Goal: Information Seeking & Learning: Learn about a topic

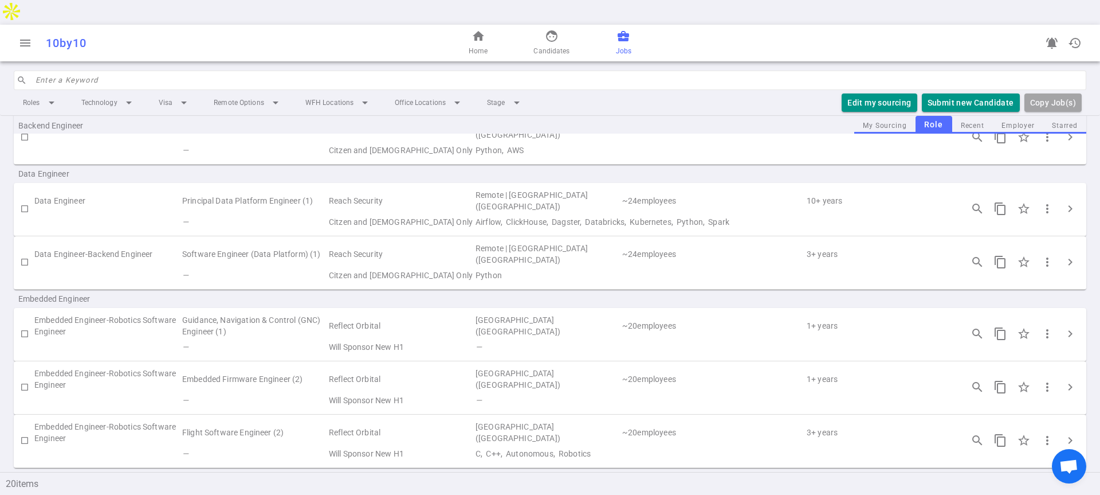
scroll to position [374, 0]
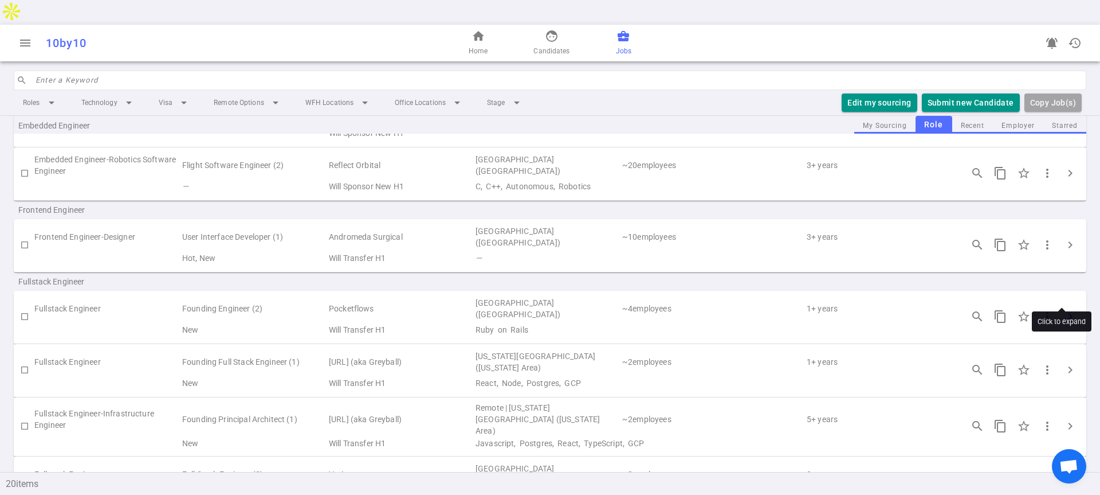
click at [1064, 309] on span "chevron_right" at bounding box center [1071, 316] width 14 height 14
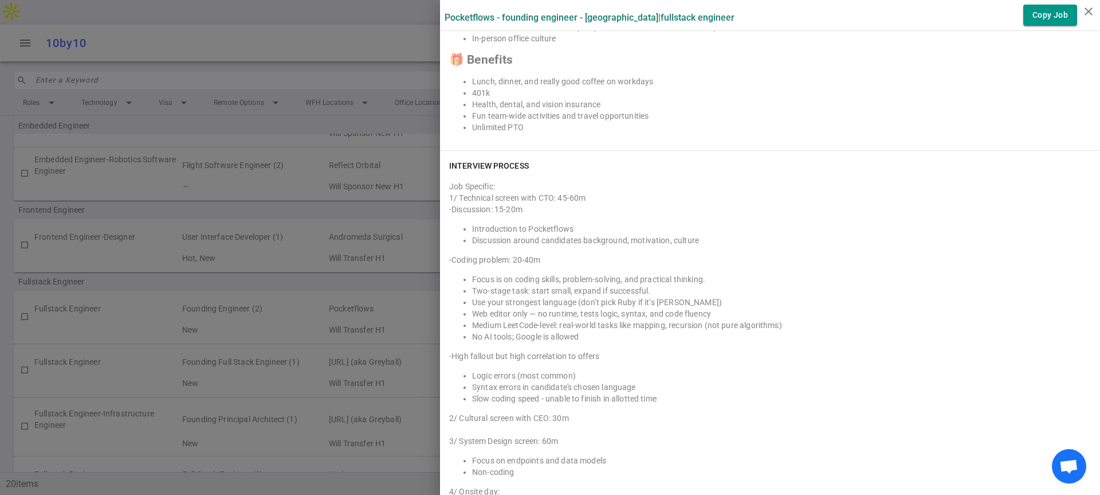
scroll to position [1677, 0]
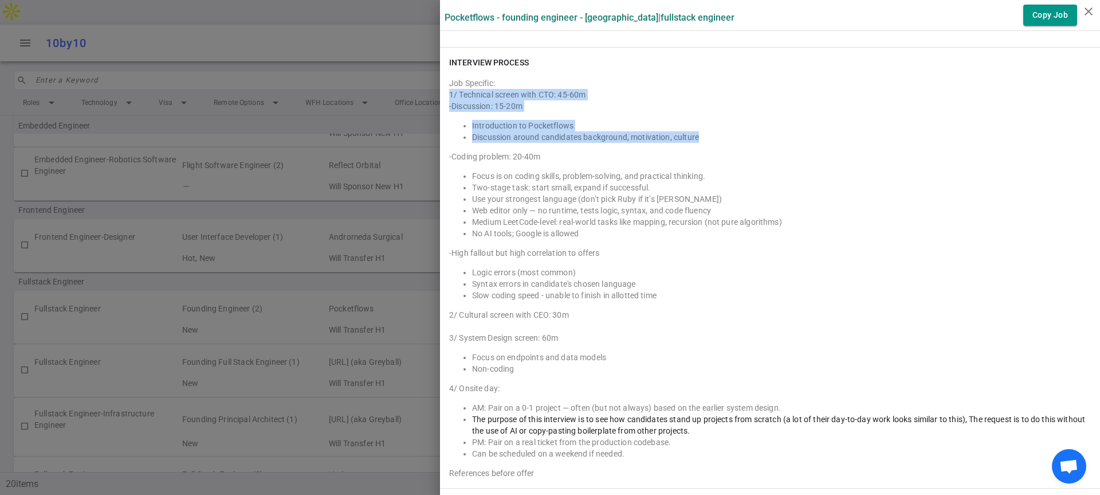
drag, startPoint x: 442, startPoint y: 94, endPoint x: 692, endPoint y: 136, distance: 252.9
click at [692, 136] on div "1/ Technical screen with CTO: 45-60m -Discussion: 15-20m Introduction to Pocket…" at bounding box center [770, 284] width 642 height 390
copy div "1/ Technical screen with CTO: 45-60m -Discussion: 15-20m Introduction to Pocket…"
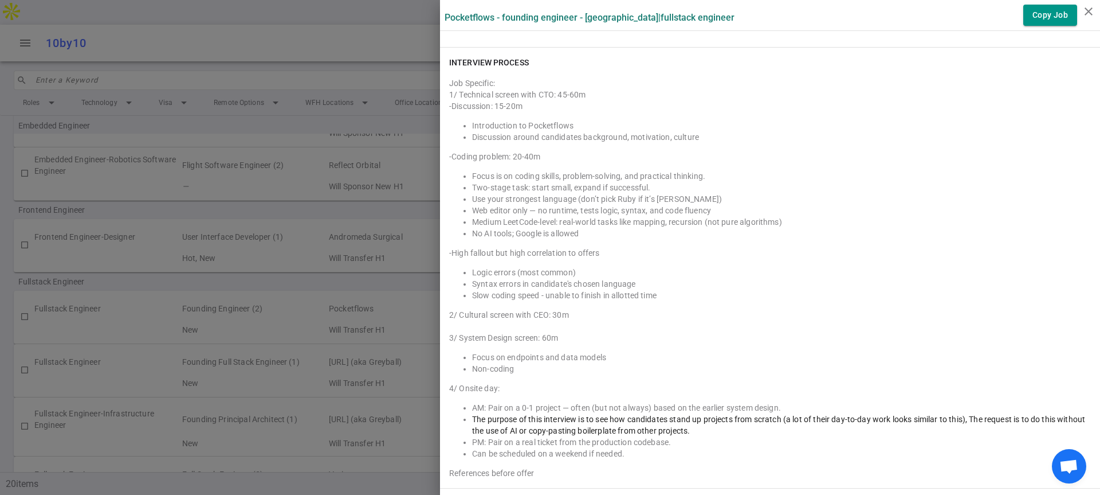
drag, startPoint x: 442, startPoint y: 156, endPoint x: 569, endPoint y: 214, distance: 139.5
click at [569, 214] on div "1/ Technical screen with CTO: 45-60m -Discussion: 15-20m Introduction to Pocket…" at bounding box center [770, 284] width 642 height 390
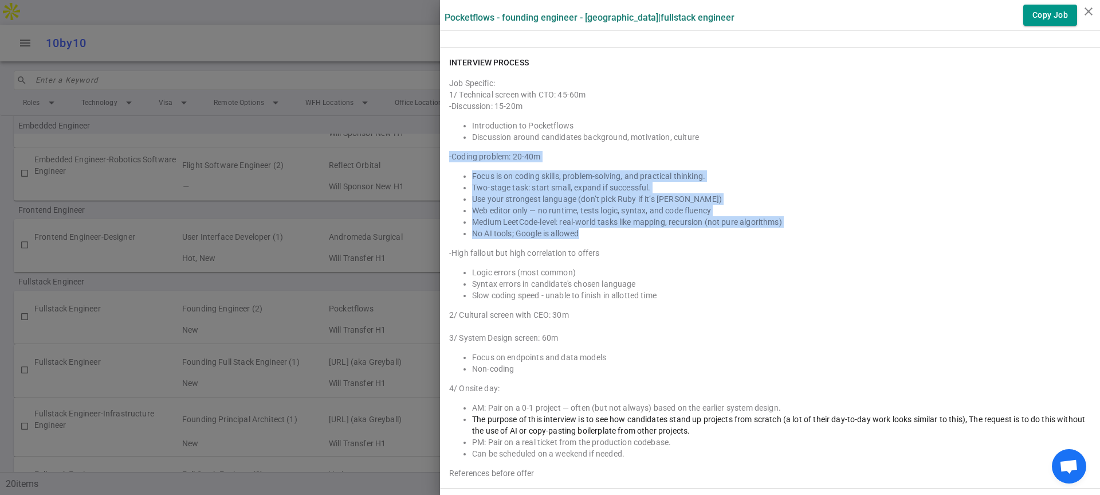
drag, startPoint x: 573, startPoint y: 232, endPoint x: 440, endPoint y: 158, distance: 152.4
click at [449, 158] on div "1/ Technical screen with CTO: 45-60m -Discussion: 15-20m Introduction to Pocket…" at bounding box center [770, 284] width 642 height 390
copy div "-Coding problem: 20-40m Focus is on coding skills, problem-solving, and practic…"
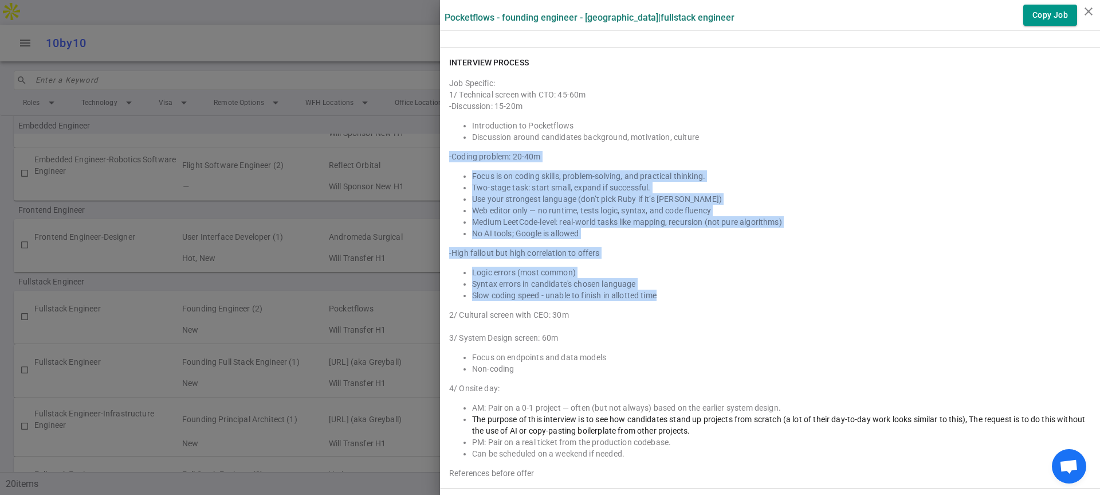
drag, startPoint x: 652, startPoint y: 295, endPoint x: 442, endPoint y: 152, distance: 253.8
click at [449, 152] on div "1/ Technical screen with CTO: 45-60m -Discussion: 15-20m Introduction to Pocket…" at bounding box center [770, 284] width 642 height 390
copy div "-Coding problem: 20-40m Focus is on coding skills, problem-solving, and practic…"
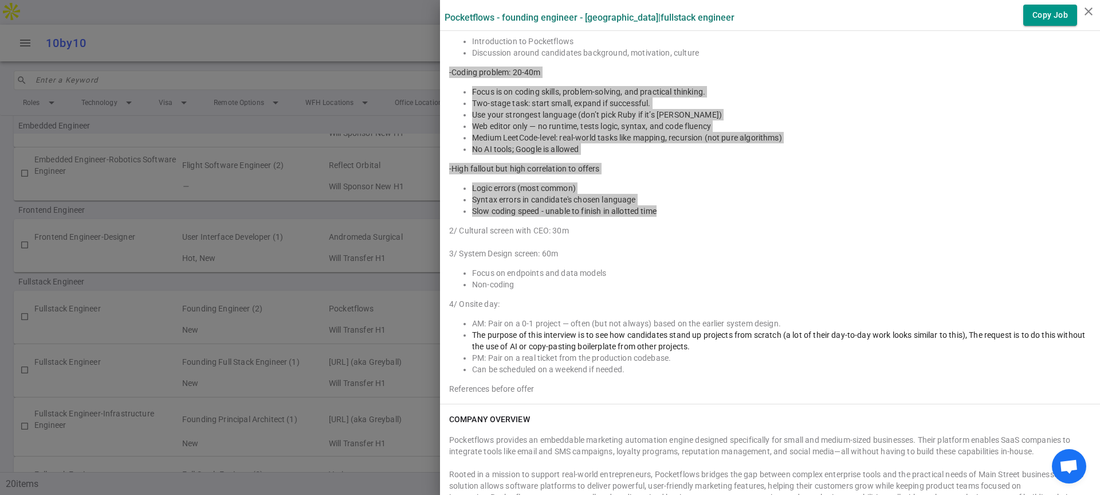
scroll to position [1770, 0]
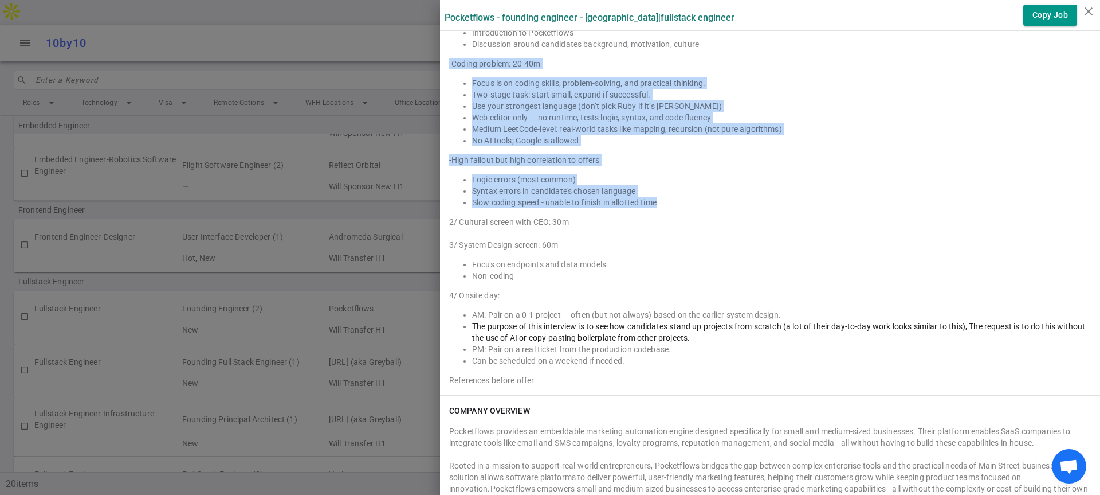
click at [449, 221] on div "2/ Cultural screen with CEO: 30m" at bounding box center [770, 221] width 642 height 11
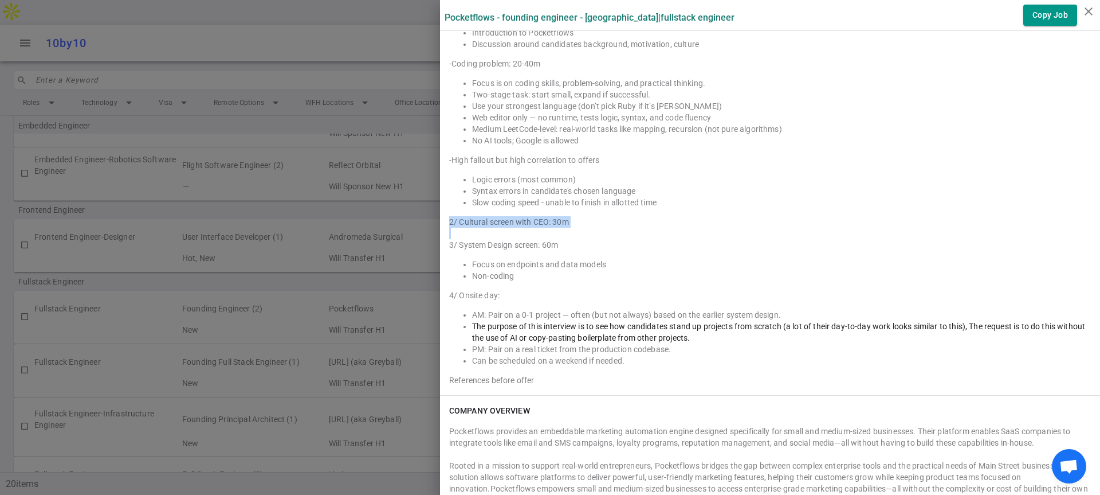
drag, startPoint x: 441, startPoint y: 221, endPoint x: 578, endPoint y: 224, distance: 137.0
click at [578, 224] on div "2/ Cultural screen with CEO: 30m" at bounding box center [770, 221] width 642 height 11
copy div "2/ Cultural screen with CEO: 30m"
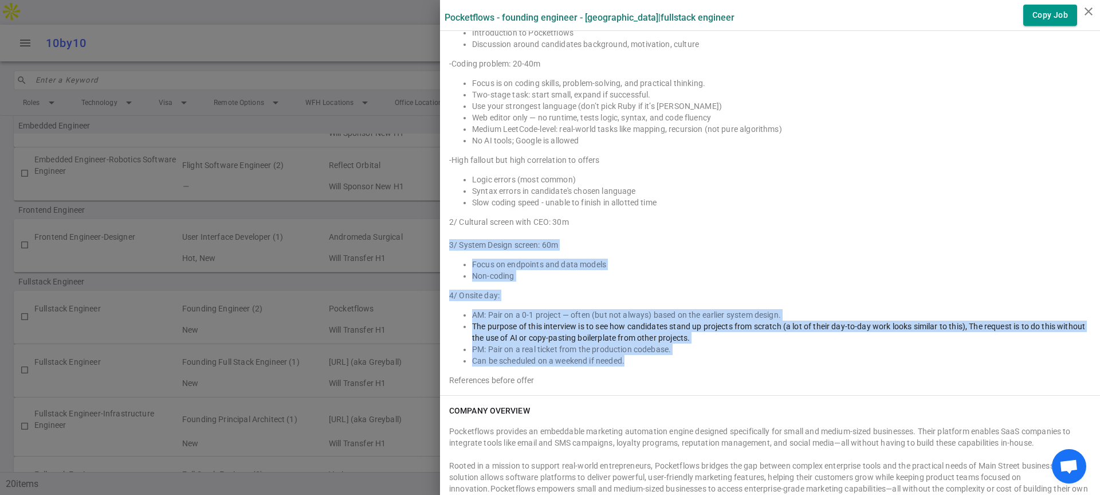
drag, startPoint x: 441, startPoint y: 245, endPoint x: 688, endPoint y: 365, distance: 274.5
click at [688, 365] on div "1/ Technical screen with CTO: 45-60m -Discussion: 15-20m Introduction to Pocket…" at bounding box center [770, 191] width 642 height 390
copy div "3/ System Design screen: 60m Focus on endpoints and data models Non-coding 4/ O…"
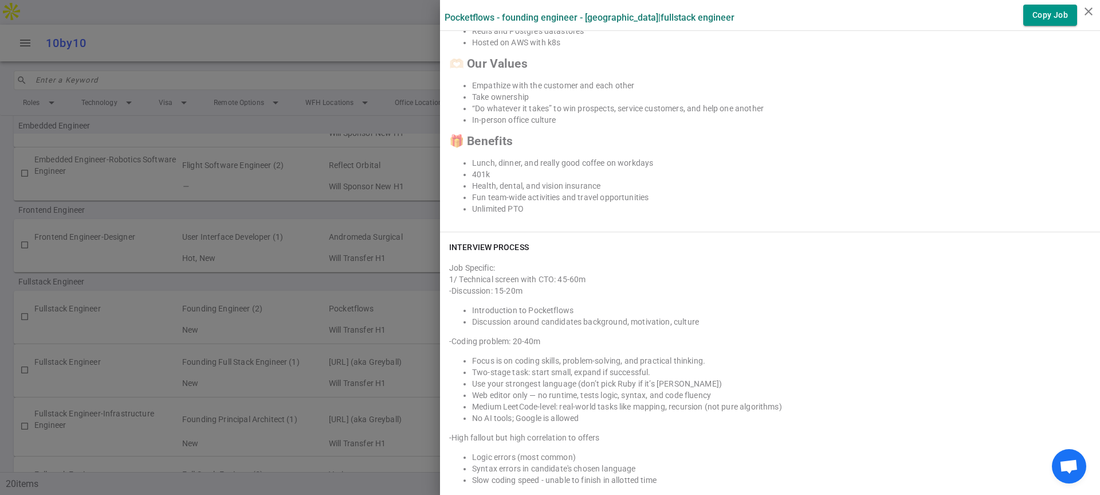
scroll to position [1602, 0]
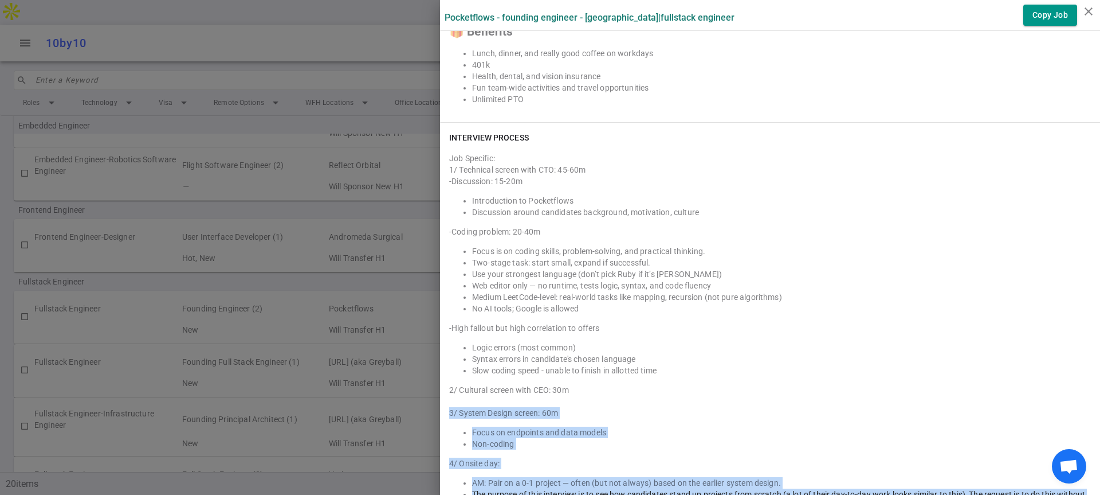
click at [346, 235] on div at bounding box center [550, 247] width 1100 height 495
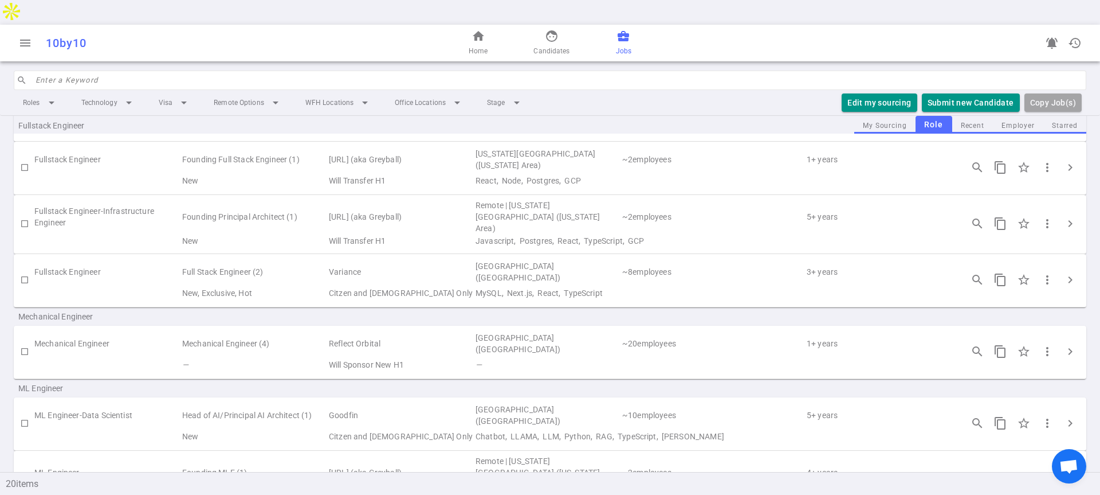
scroll to position [583, 0]
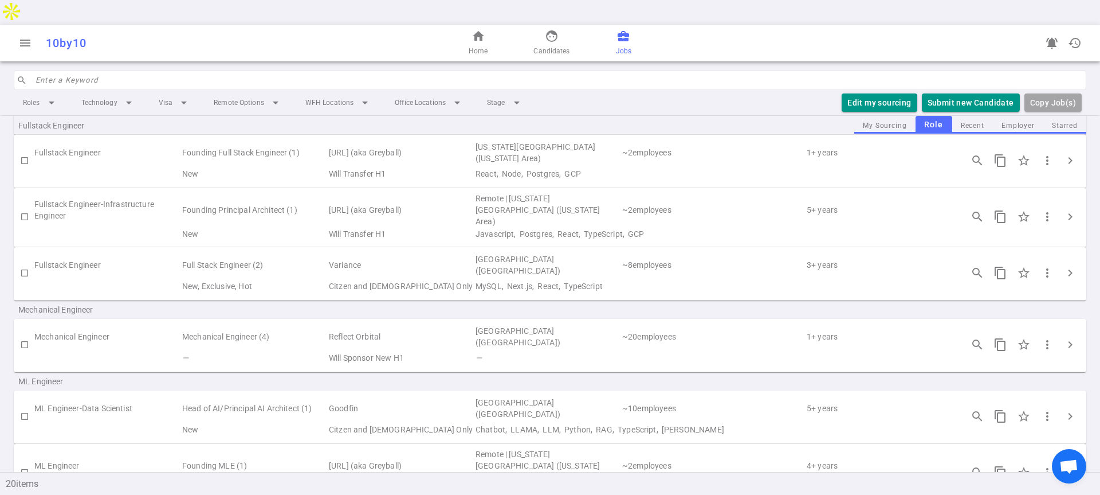
click at [1059, 96] on button "chevron_right" at bounding box center [1070, 107] width 23 height 23
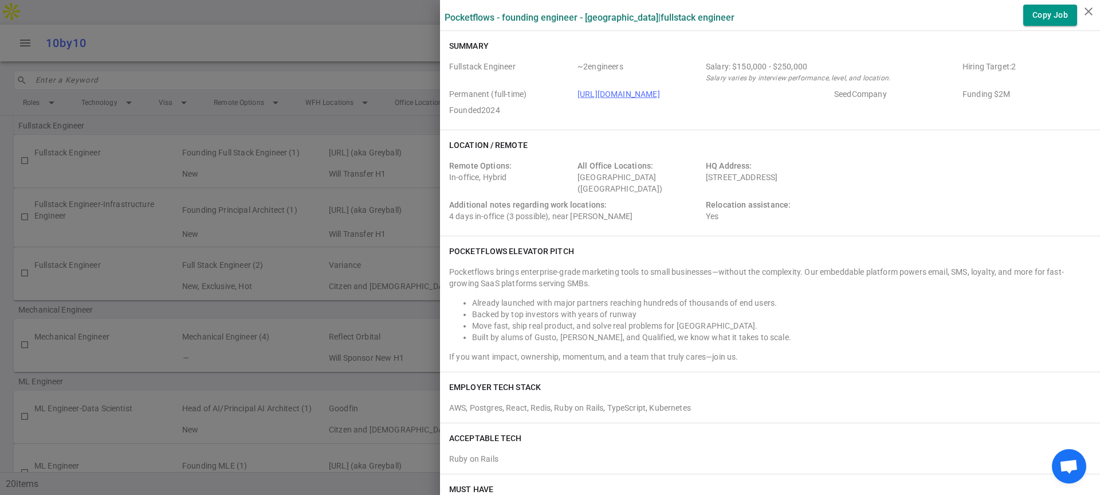
click at [395, 223] on div at bounding box center [550, 247] width 1100 height 495
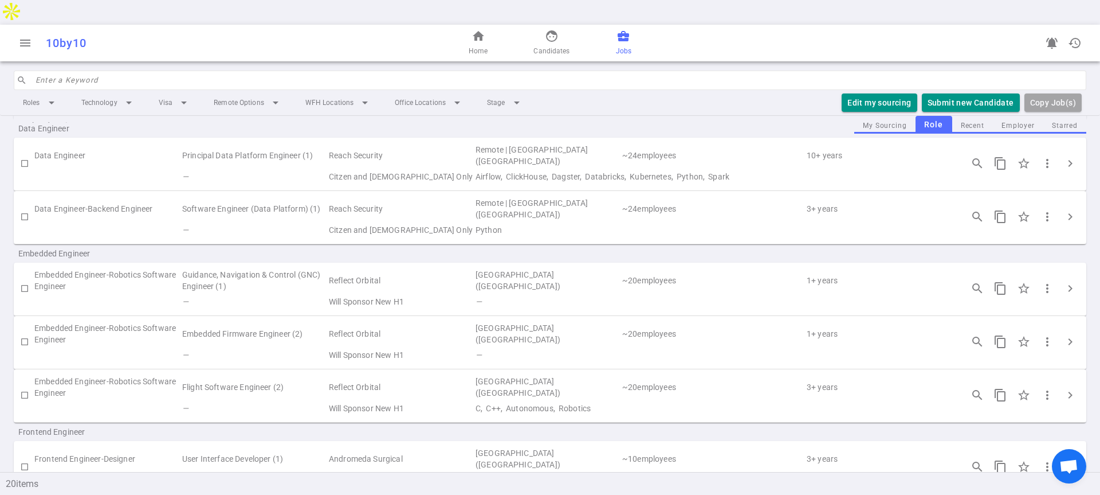
scroll to position [0, 0]
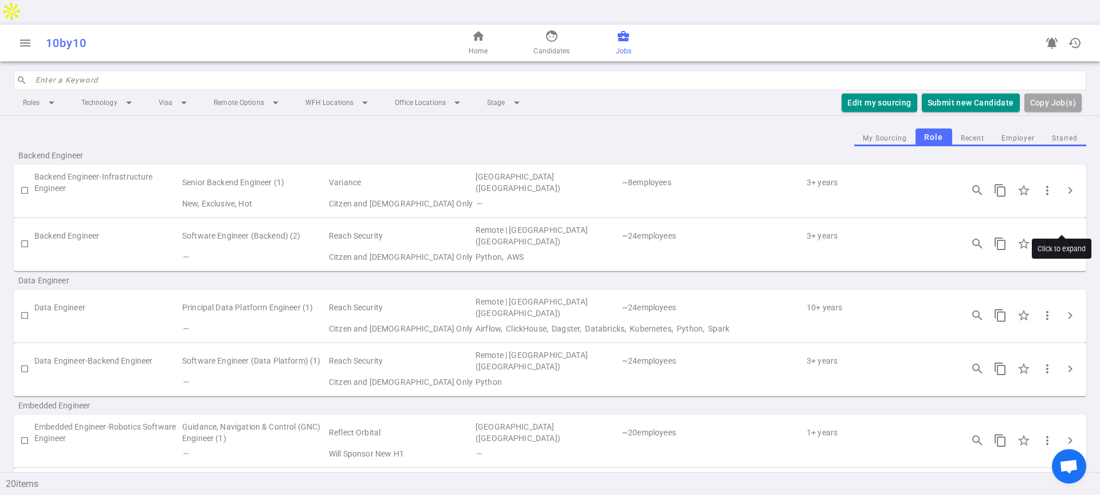
click at [1059, 232] on button "chevron_right" at bounding box center [1070, 243] width 23 height 23
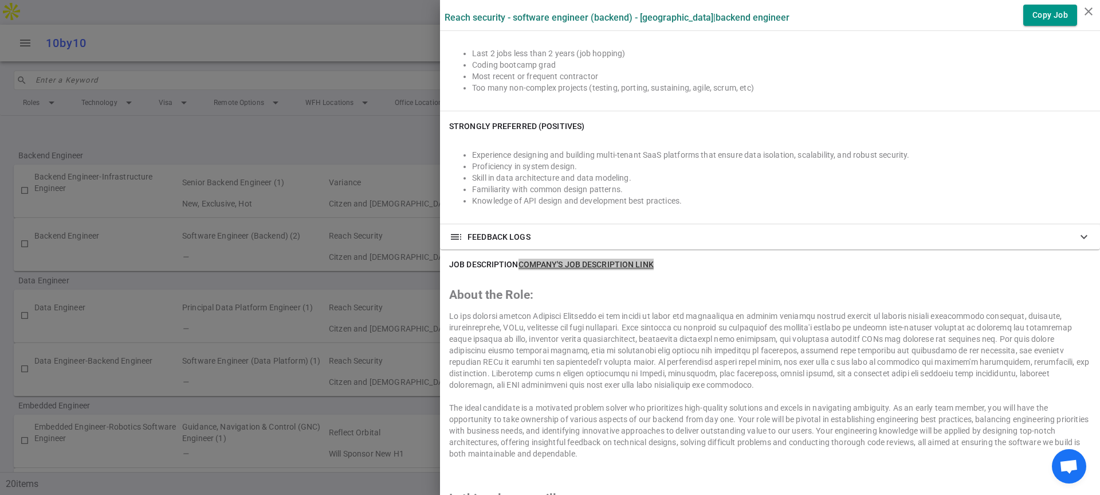
scroll to position [221, 0]
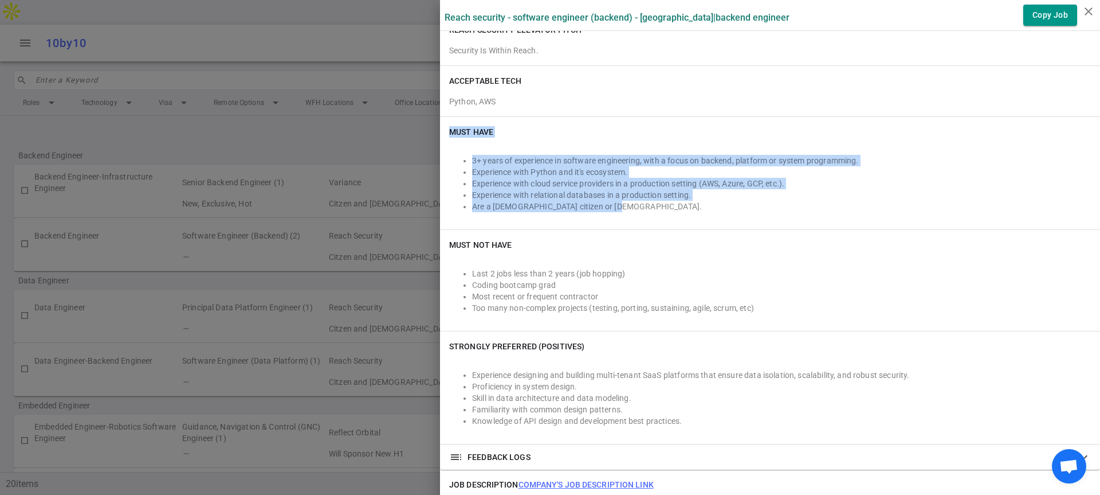
drag, startPoint x: 441, startPoint y: 132, endPoint x: 630, endPoint y: 204, distance: 202.4
click at [630, 204] on div "Must Have 3+ years of experience in software engineering, with a focus on backe…" at bounding box center [770, 173] width 660 height 112
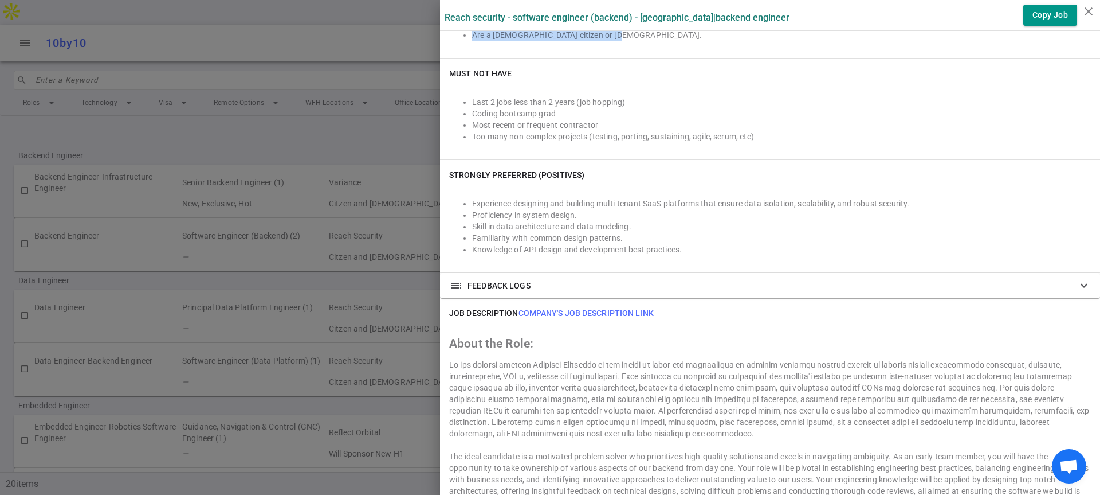
scroll to position [165, 0]
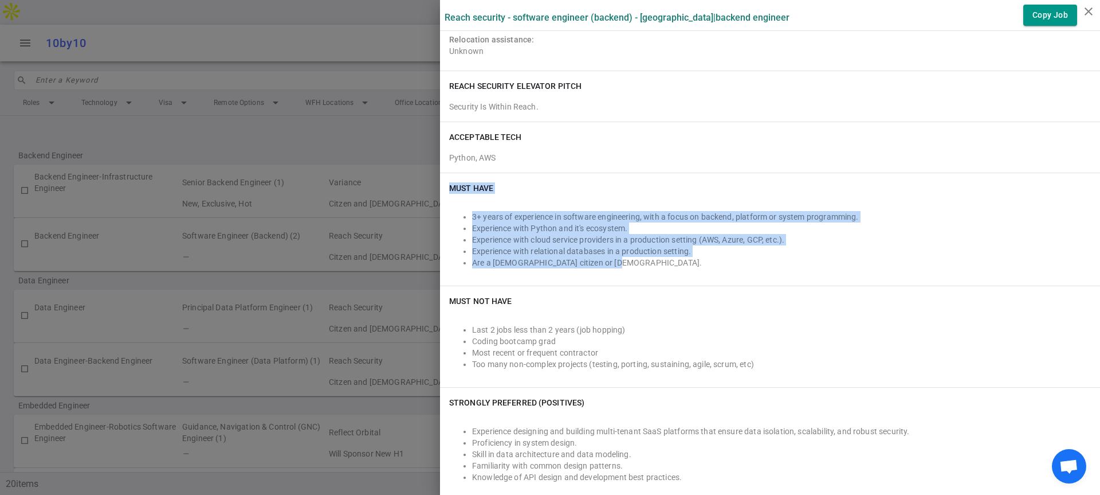
copy div "Must Have 3+ years of experience in software engineering, with a focus on backe…"
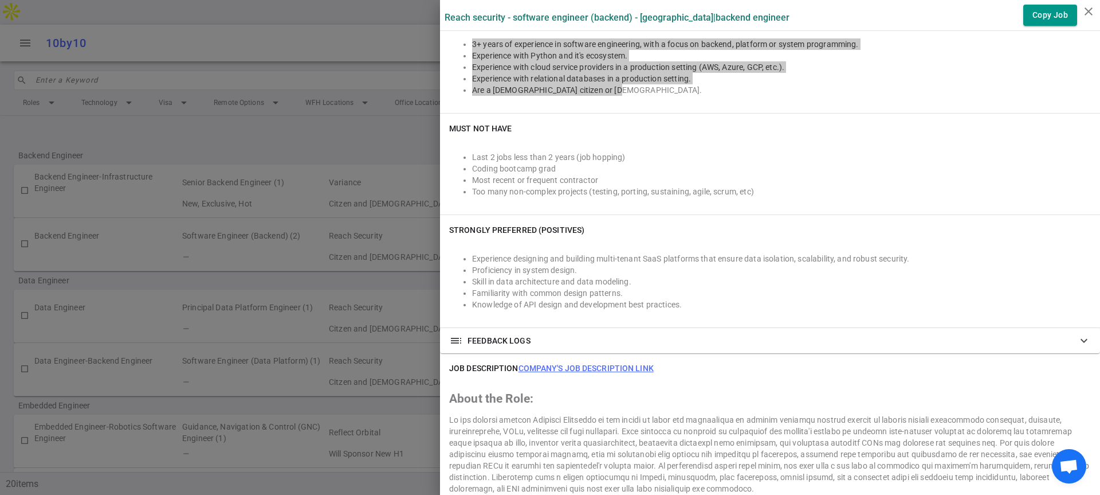
scroll to position [371, 0]
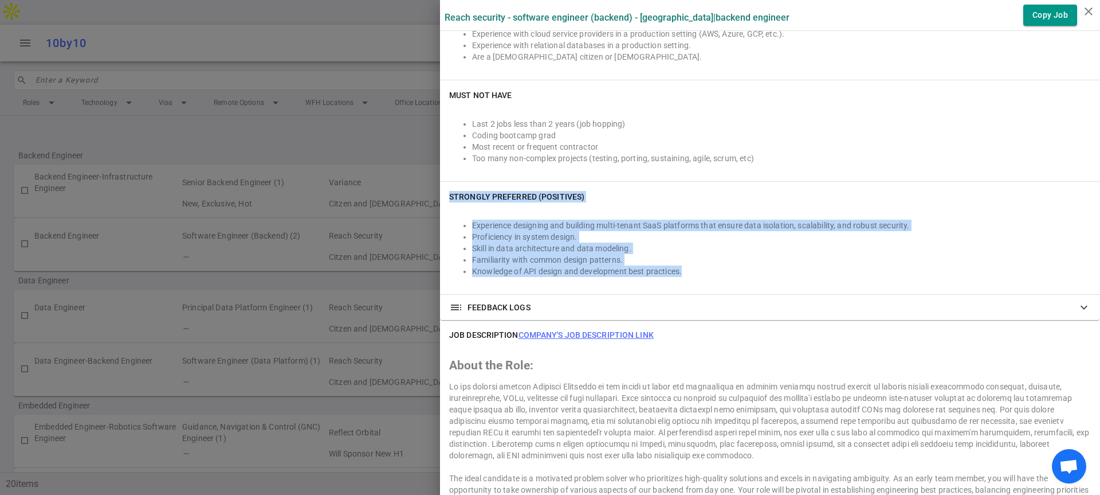
drag, startPoint x: 673, startPoint y: 269, endPoint x: 440, endPoint y: 190, distance: 246.3
click at [440, 190] on div "Strongly Preferred (Positives) Experience designing and building multi-tenant S…" at bounding box center [770, 238] width 660 height 112
copy div "Strongly Preferred (Positives) Experience designing and building multi-tenant S…"
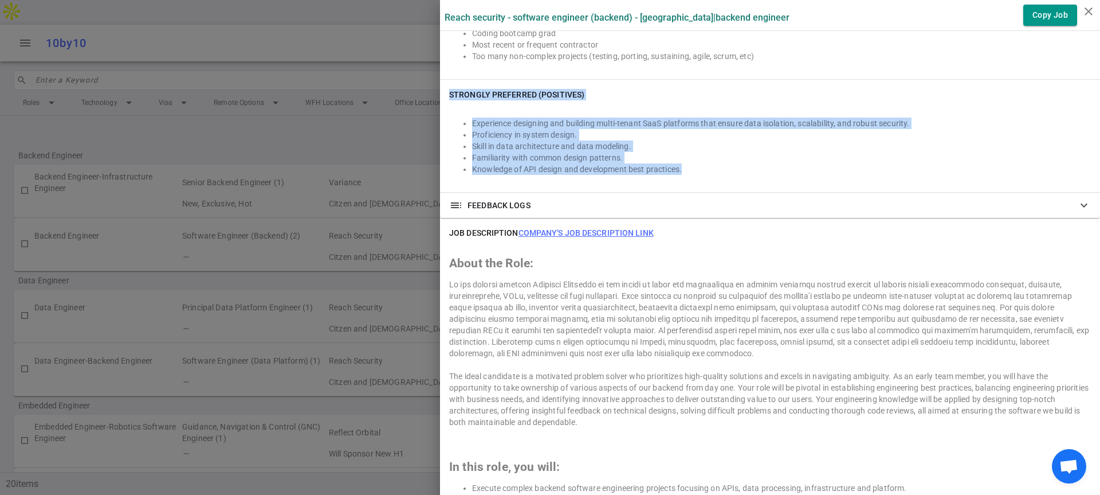
scroll to position [0, 0]
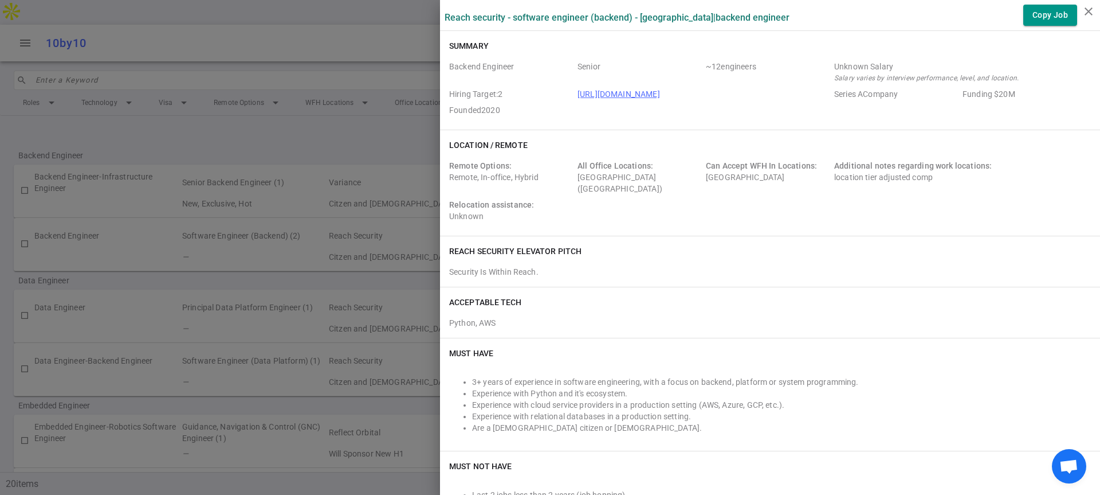
click at [363, 380] on div at bounding box center [550, 247] width 1100 height 495
